Goal: Information Seeking & Learning: Check status

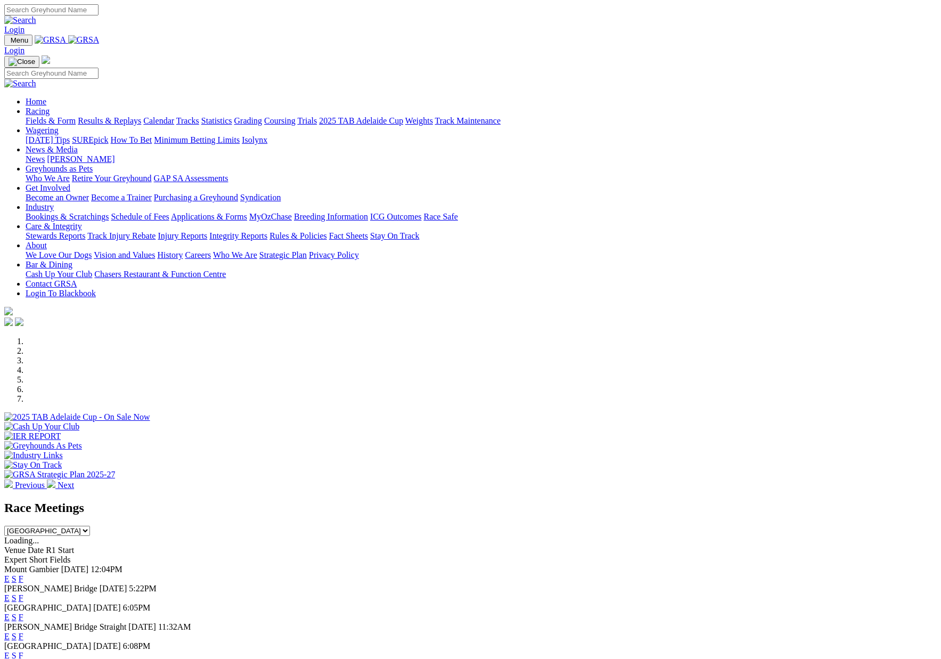
click at [23, 593] on link "F" at bounding box center [21, 597] width 5 height 9
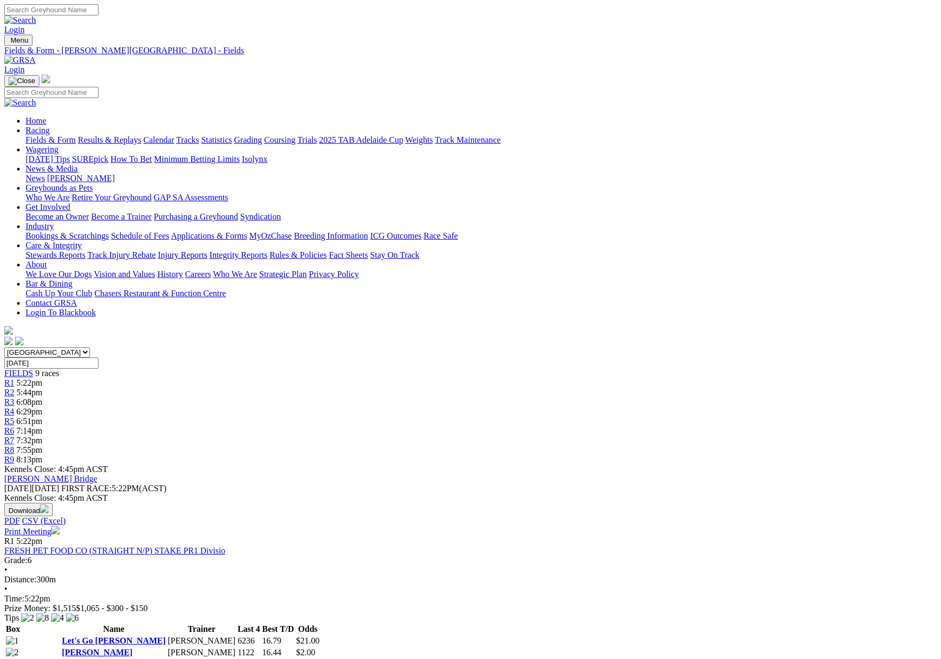
scroll to position [0, 1]
click at [141, 135] on link "Results & Replays" at bounding box center [109, 139] width 63 height 9
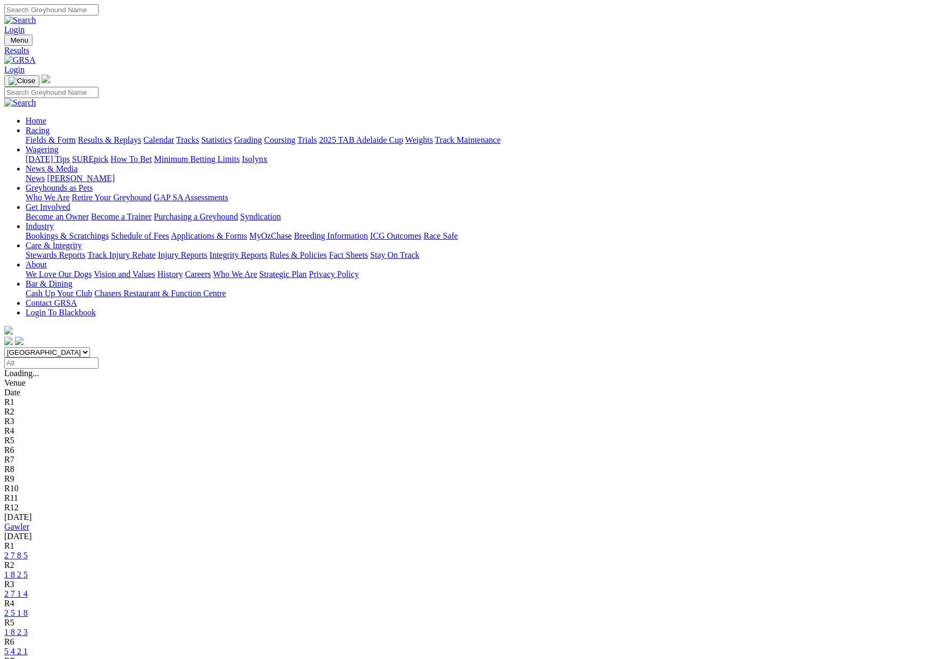
click at [29, 522] on link "Gawler" at bounding box center [16, 526] width 25 height 9
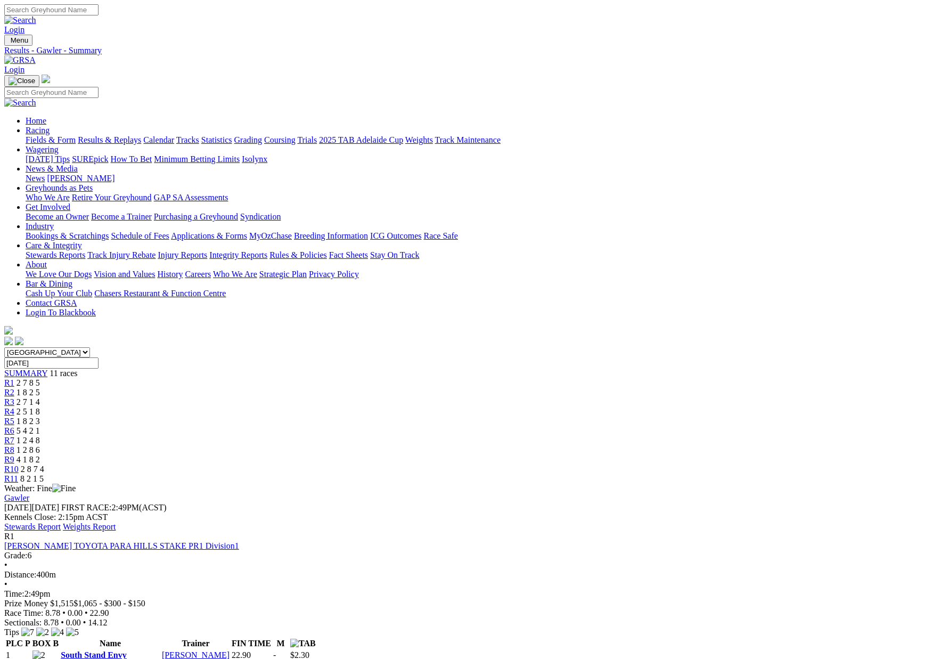
click at [61, 522] on link "Stewards Report" at bounding box center [32, 526] width 56 height 9
